Goal: Obtain resource: Download file/media

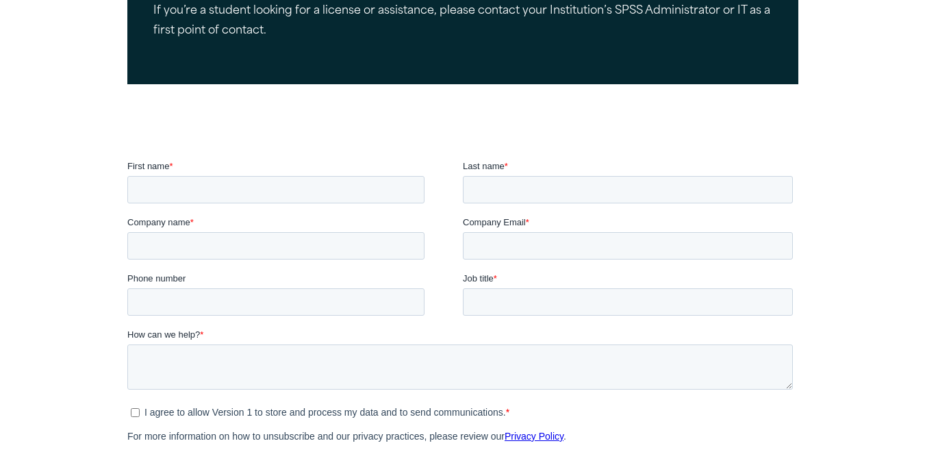
scroll to position [361, 0]
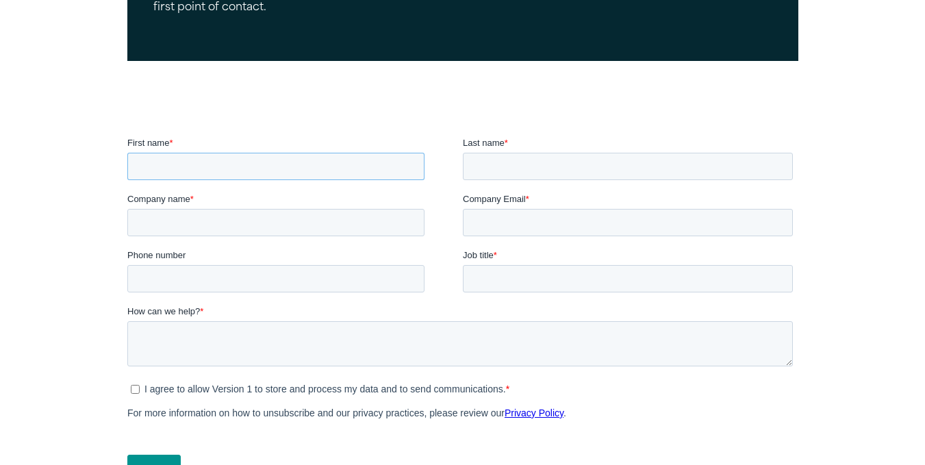
click at [358, 162] on input "First name *" at bounding box center [275, 166] width 297 height 27
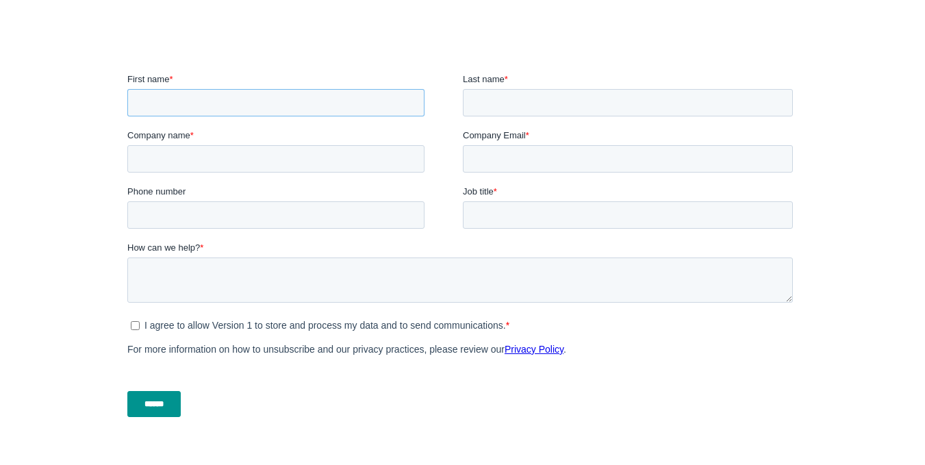
scroll to position [0, 0]
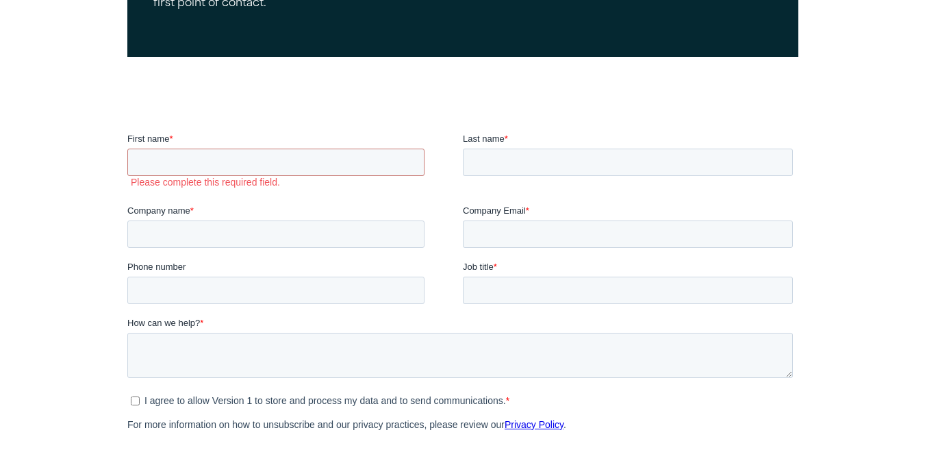
scroll to position [411, 0]
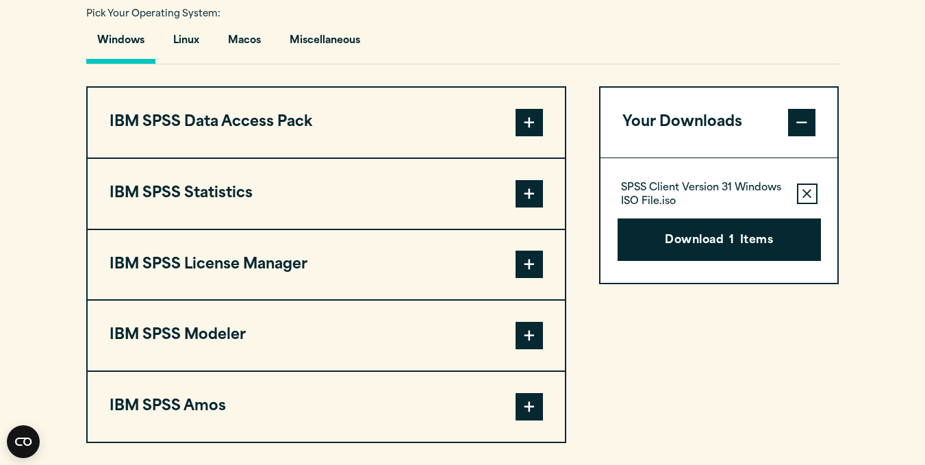
click at [331, 179] on button "IBM SPSS Statistics" at bounding box center [326, 194] width 477 height 70
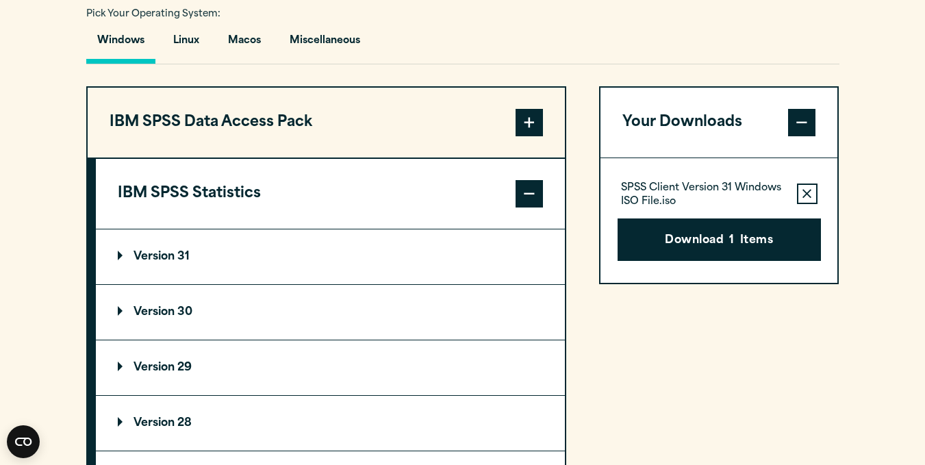
click at [122, 251] on p "Version 31" at bounding box center [154, 256] width 72 height 11
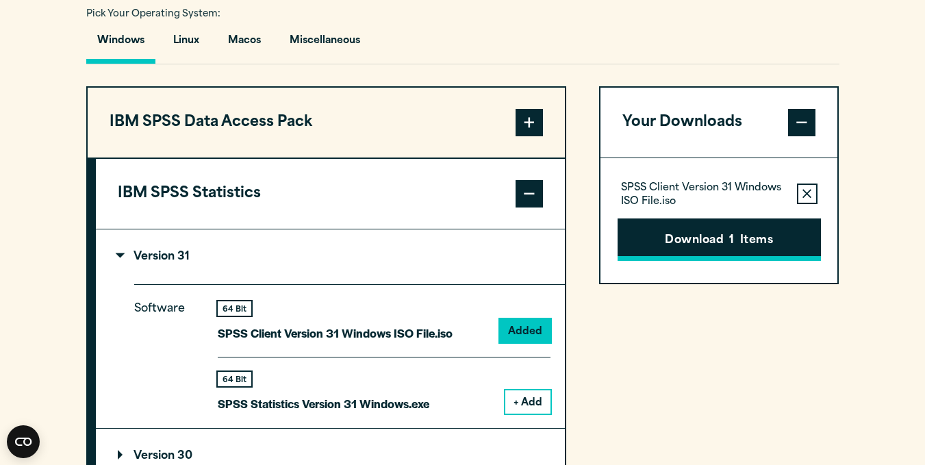
click at [651, 247] on button "Download 1 Items" at bounding box center [719, 239] width 203 height 42
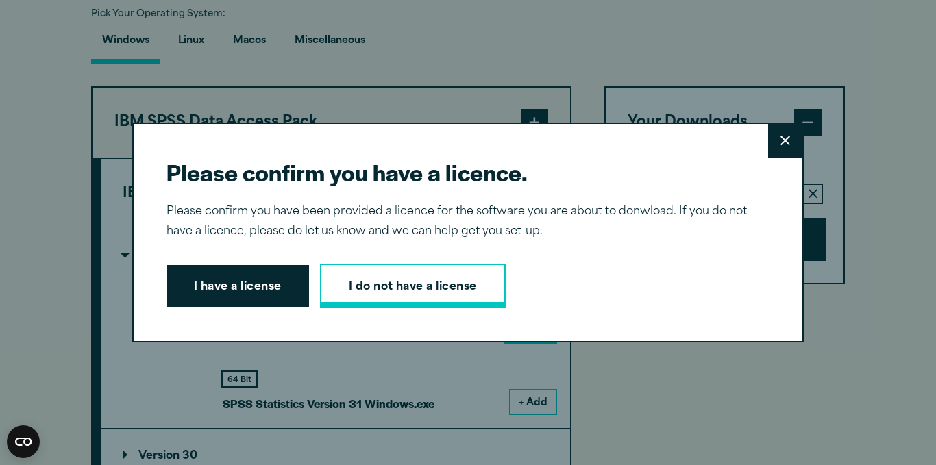
click at [403, 295] on link "I do not have a license" at bounding box center [413, 286] width 186 height 45
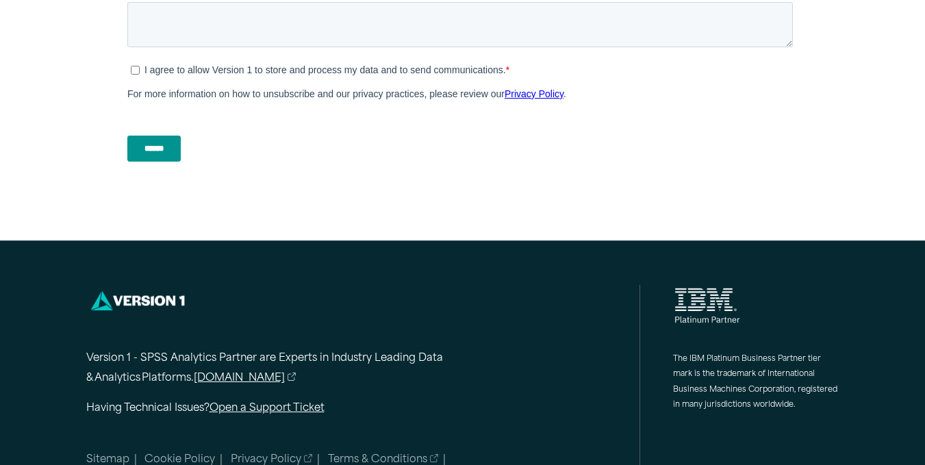
scroll to position [703, 0]
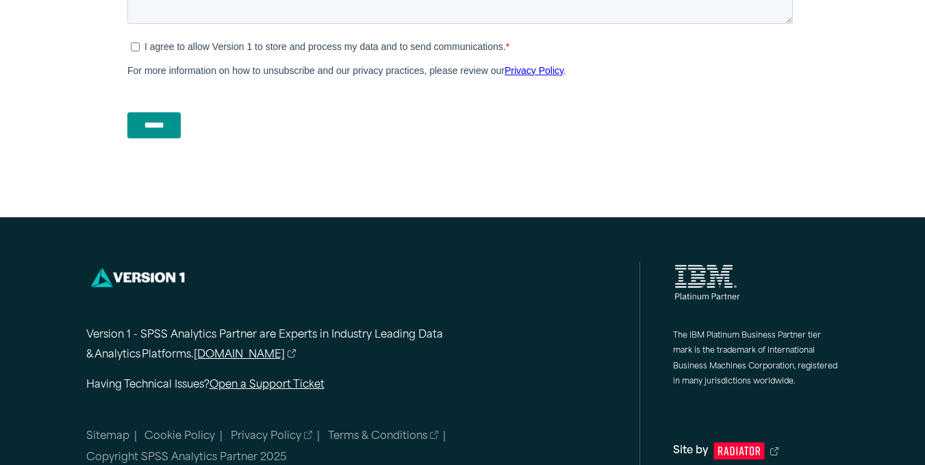
click at [160, 126] on input "******" at bounding box center [153, 126] width 53 height 26
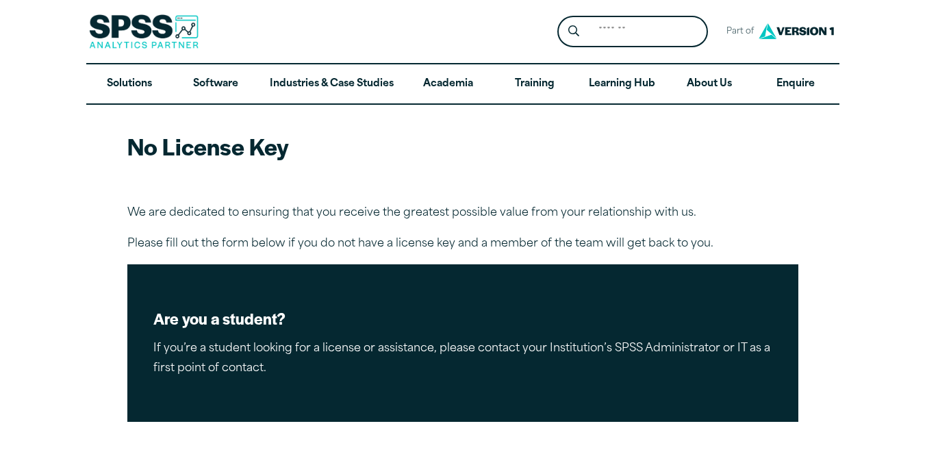
scroll to position [228, 0]
